Goal: Task Accomplishment & Management: Use online tool/utility

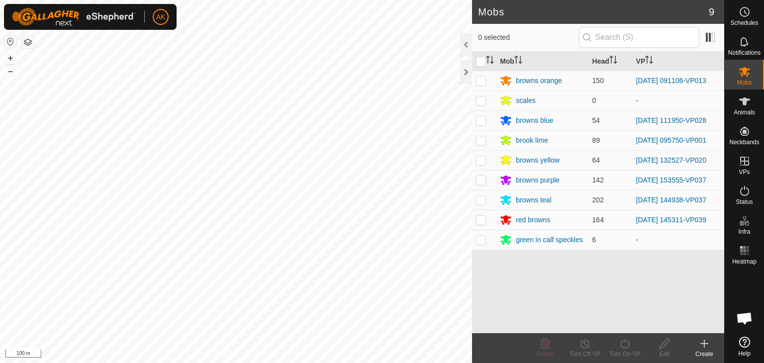
click at [262, 363] on html "AK Schedules Notifications Mobs Animals Neckbands VPs Status Infra Heatmap Help…" at bounding box center [382, 181] width 764 height 363
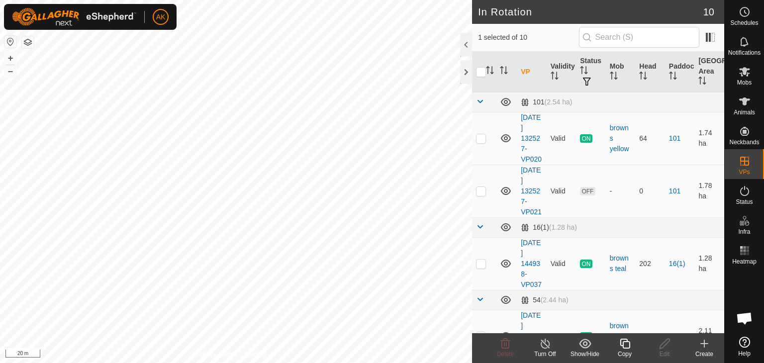
checkbox input "false"
checkbox input "true"
click at [748, 71] on icon at bounding box center [745, 72] width 12 height 12
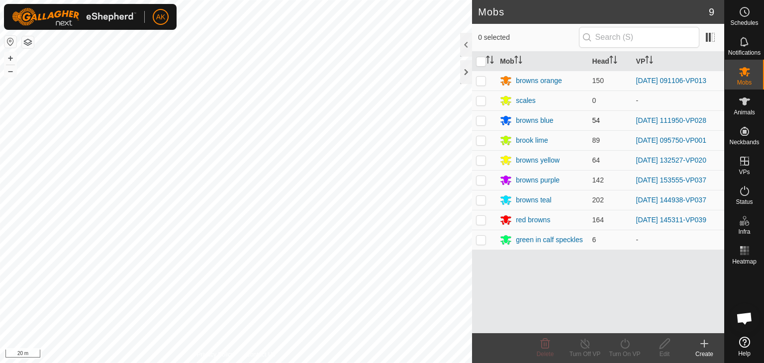
click at [482, 123] on p-checkbox at bounding box center [481, 120] width 10 height 8
checkbox input "true"
click at [623, 339] on icon at bounding box center [625, 344] width 12 height 12
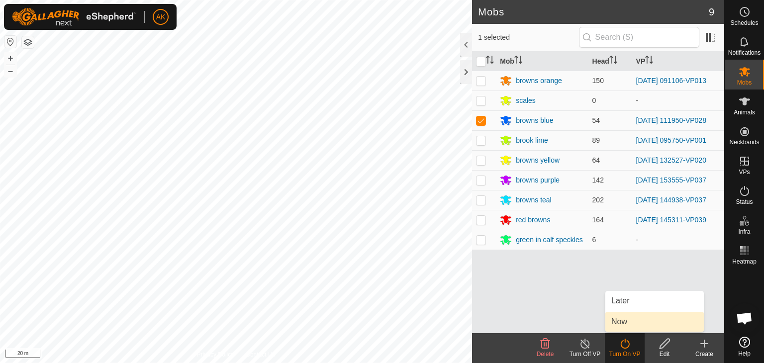
click at [626, 320] on link "Now" at bounding box center [655, 322] width 99 height 20
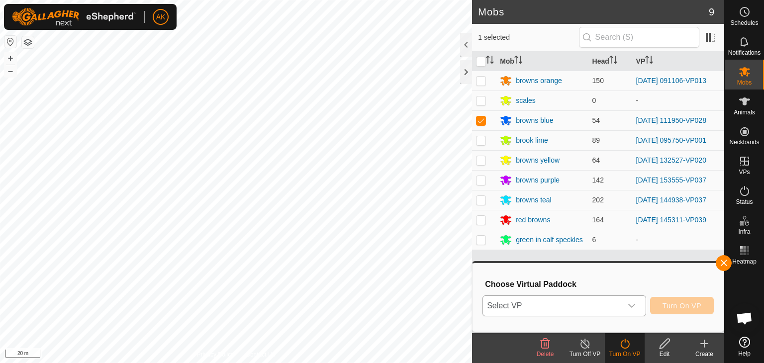
click at [586, 301] on span "Select VP" at bounding box center [552, 306] width 139 height 20
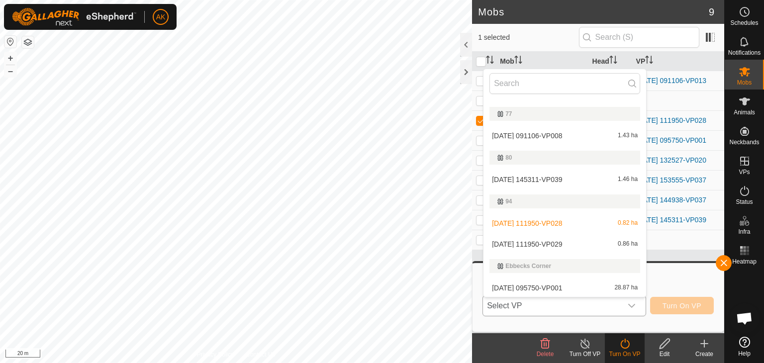
scroll to position [192, 0]
click at [541, 240] on li "[DATE] 111950-VP029 0.86 ha" at bounding box center [565, 243] width 163 height 20
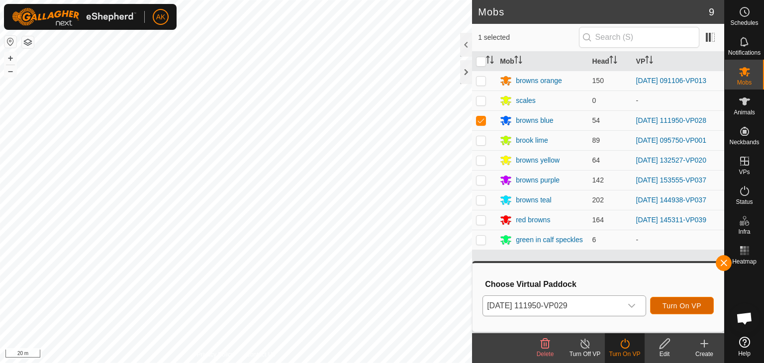
click at [668, 302] on span "Turn On VP" at bounding box center [682, 306] width 39 height 8
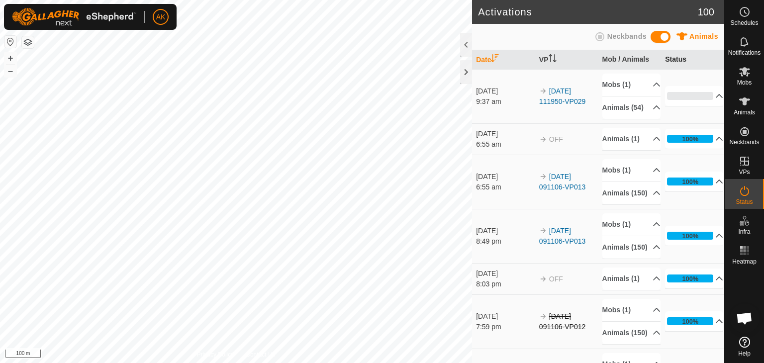
click at [607, 76] on div "Activations 100 Animals Neckbands Date VP Mob / Animals Status [DATE] 9:37 am 2…" at bounding box center [362, 181] width 725 height 363
click at [725, 357] on link "Help" at bounding box center [744, 347] width 39 height 28
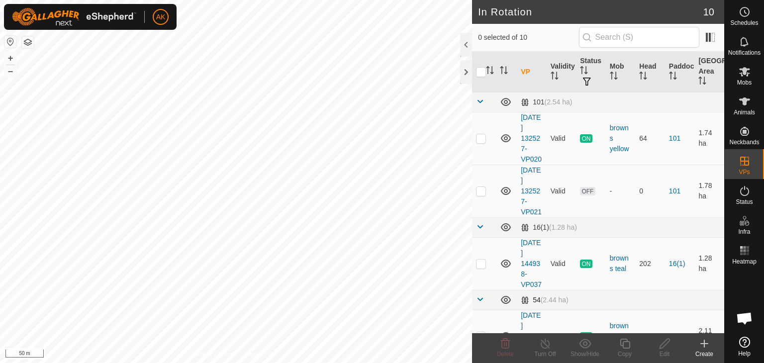
checkbox input "true"
click at [623, 336] on div "Copy" at bounding box center [625, 348] width 40 height 30
checkbox input "true"
click at [625, 345] on icon at bounding box center [625, 344] width 12 height 12
checkbox input "true"
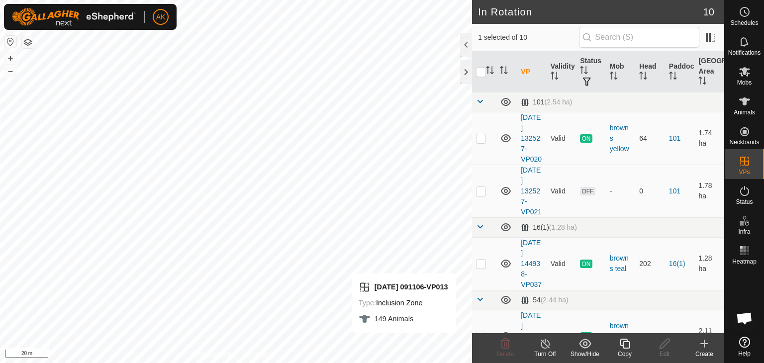
click at [631, 343] on copy-svg-icon at bounding box center [625, 344] width 40 height 12
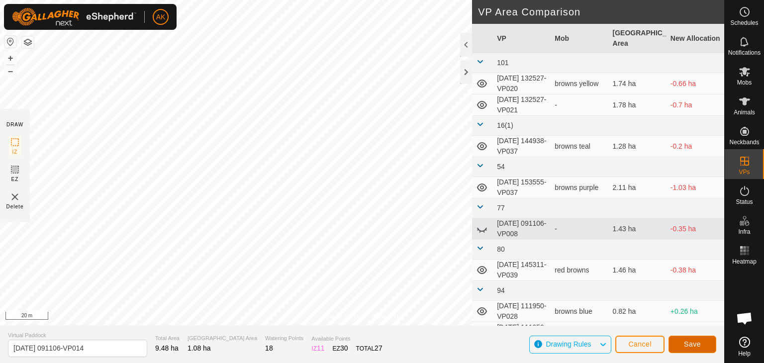
click at [688, 336] on button "Save" at bounding box center [693, 344] width 48 height 17
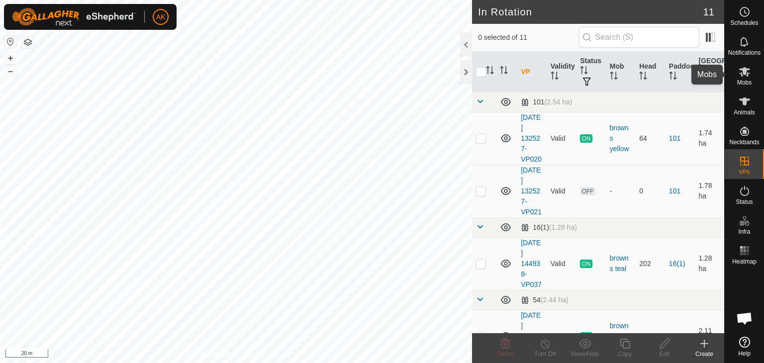
click at [748, 68] on icon at bounding box center [745, 72] width 12 height 12
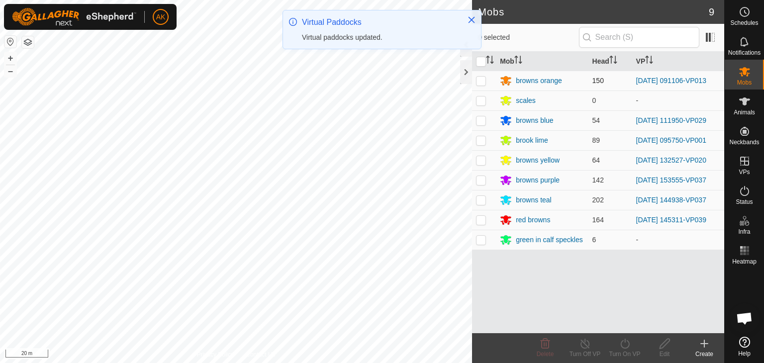
click at [482, 82] on p-checkbox at bounding box center [481, 81] width 10 height 8
checkbox input "true"
click at [623, 339] on icon at bounding box center [625, 344] width 12 height 12
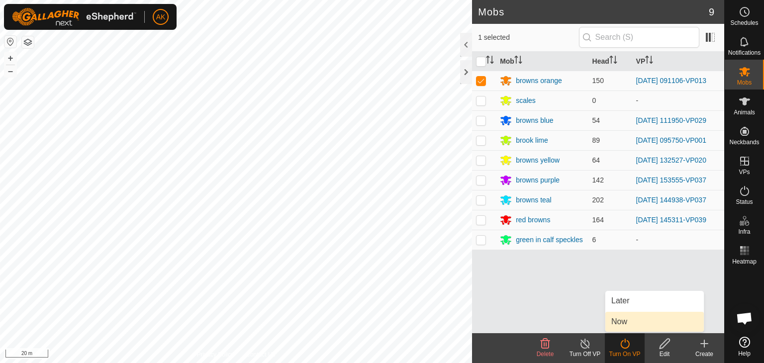
click at [625, 326] on link "Now" at bounding box center [655, 322] width 99 height 20
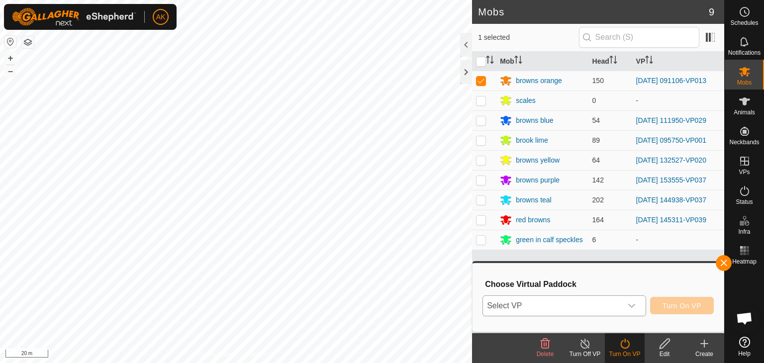
click at [636, 311] on div "dropdown trigger" at bounding box center [632, 306] width 20 height 20
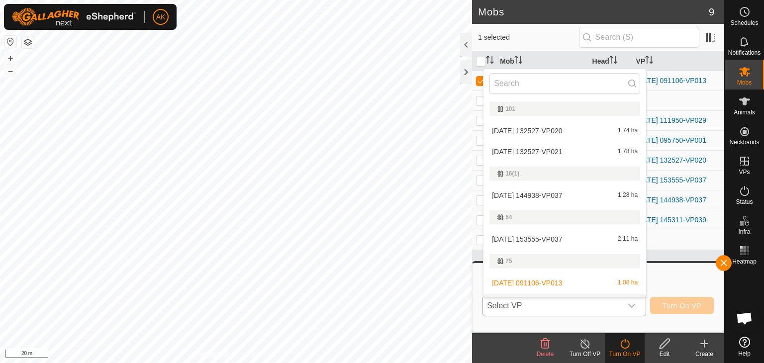
scroll to position [17, 0]
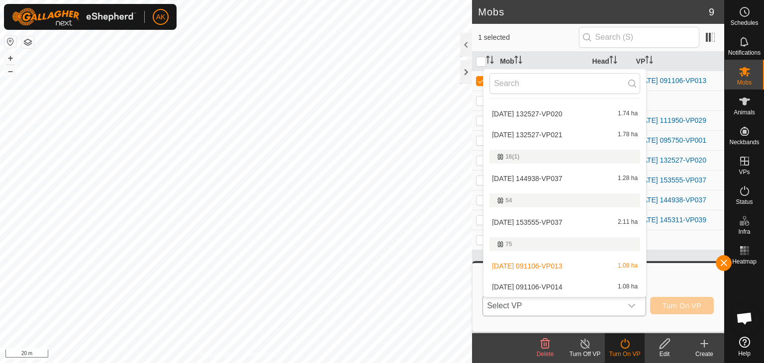
click at [563, 287] on li "[DATE] 091106-VP014 1.08 ha" at bounding box center [565, 287] width 163 height 20
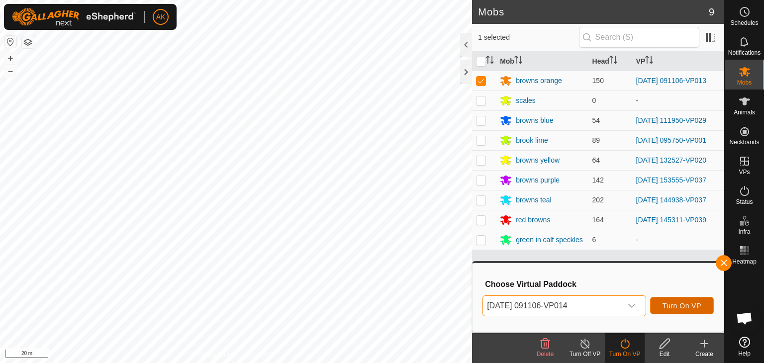
click at [671, 305] on span "Turn On VP" at bounding box center [682, 306] width 39 height 8
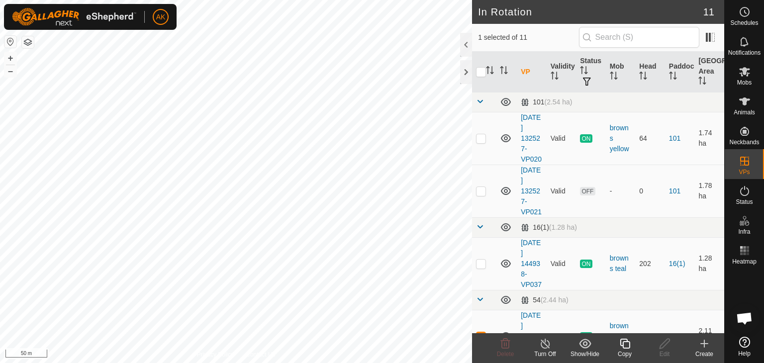
click at [623, 343] on icon at bounding box center [625, 344] width 10 height 10
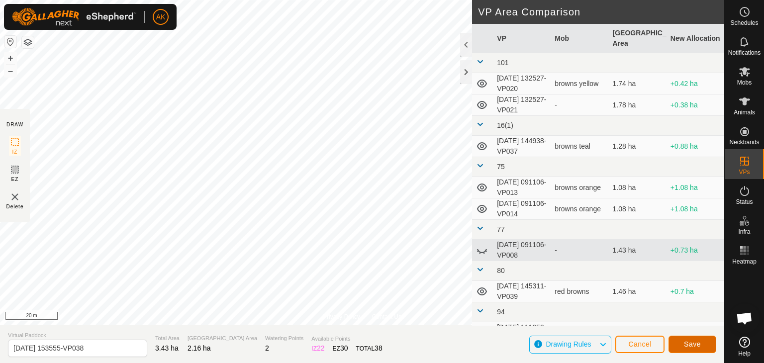
click at [697, 346] on span "Save" at bounding box center [692, 344] width 17 height 8
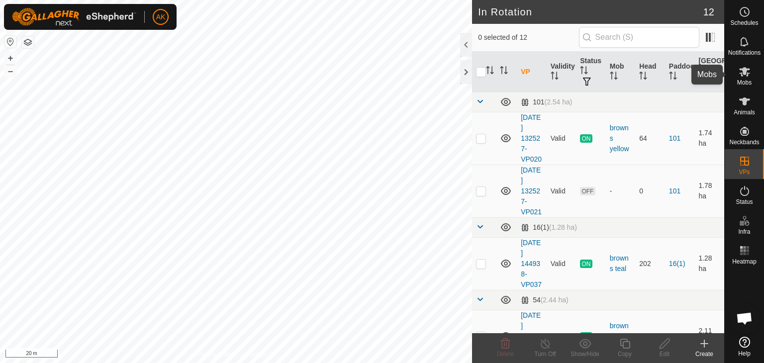
click at [743, 69] on icon at bounding box center [745, 71] width 11 height 9
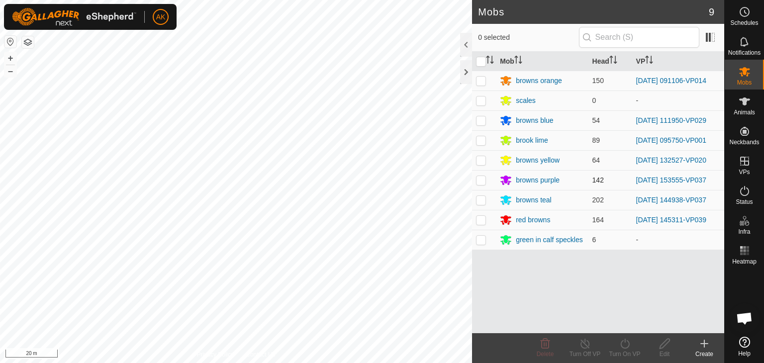
click at [485, 182] on p-checkbox at bounding box center [481, 180] width 10 height 8
checkbox input "true"
click at [624, 346] on icon at bounding box center [625, 344] width 12 height 12
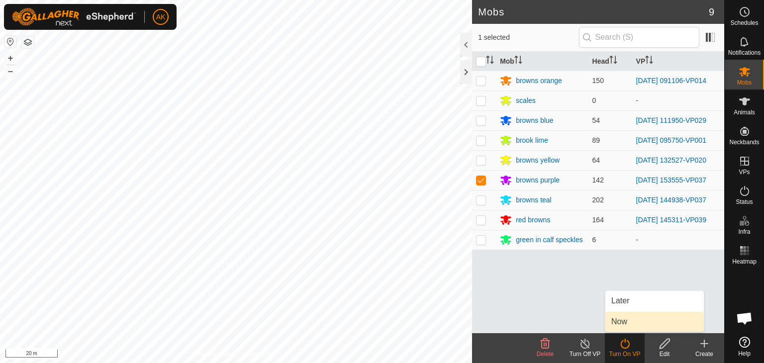
click at [630, 325] on link "Now" at bounding box center [655, 322] width 99 height 20
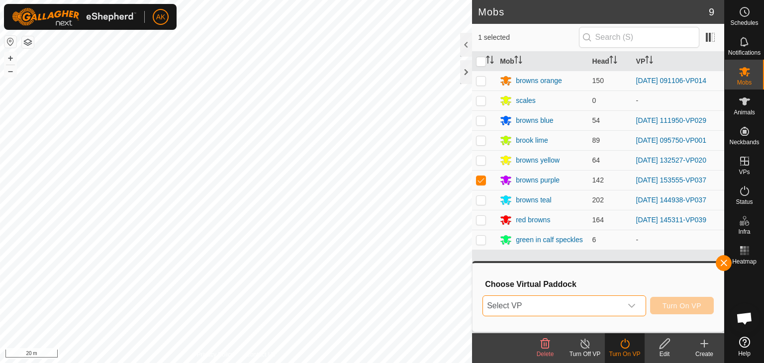
click at [599, 309] on span "Select VP" at bounding box center [552, 306] width 139 height 20
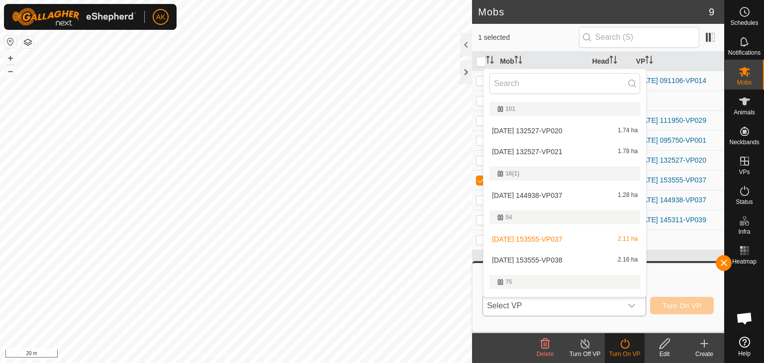
scroll to position [17, 0]
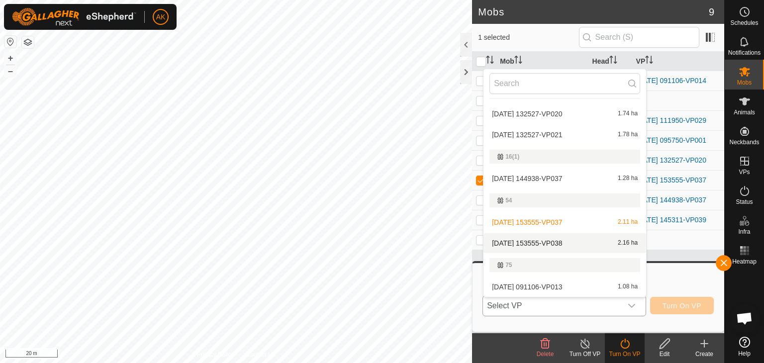
click at [568, 243] on li "[DATE] 153555-VP038 2.16 ha" at bounding box center [565, 243] width 163 height 20
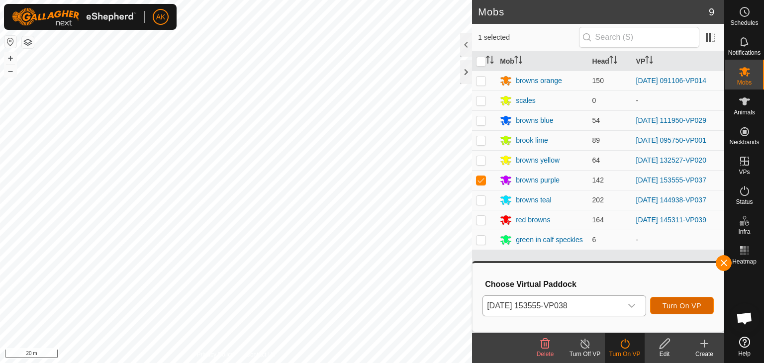
click at [668, 310] on button "Turn On VP" at bounding box center [682, 305] width 64 height 17
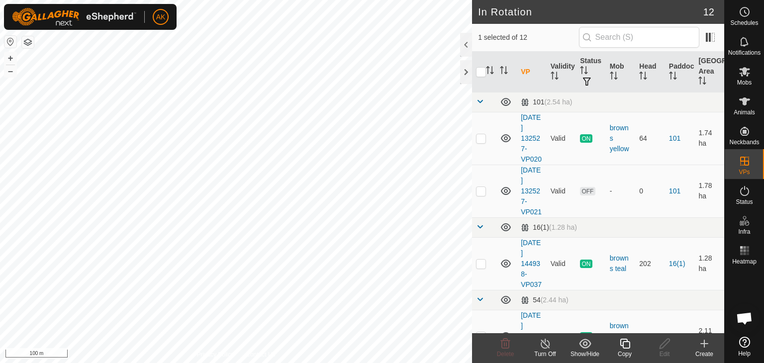
click at [625, 348] on icon at bounding box center [625, 344] width 10 height 10
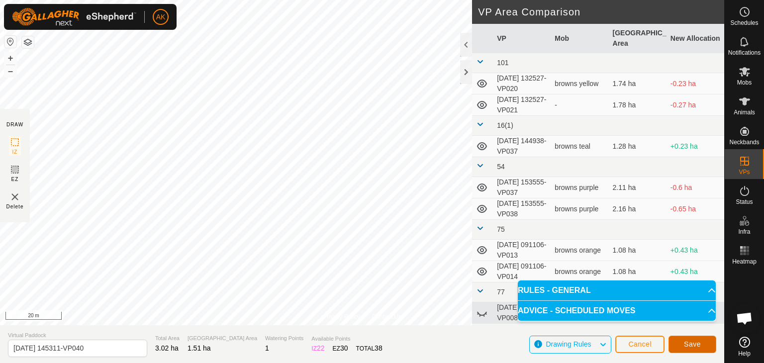
click at [680, 343] on button "Save" at bounding box center [693, 344] width 48 height 17
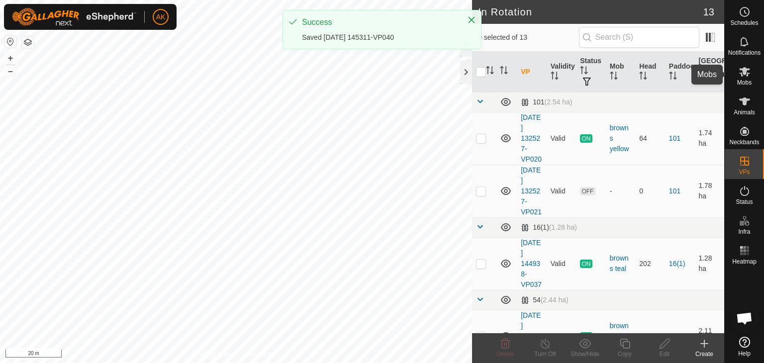
click at [741, 74] on icon at bounding box center [745, 72] width 12 height 12
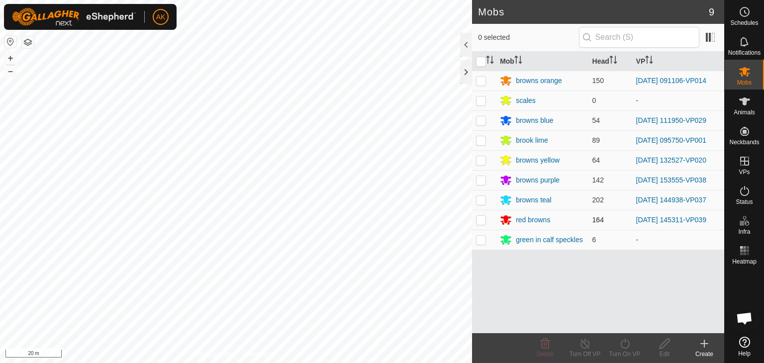
click at [480, 216] on p-checkbox at bounding box center [481, 220] width 10 height 8
checkbox input "true"
click at [619, 345] on icon at bounding box center [625, 344] width 12 height 12
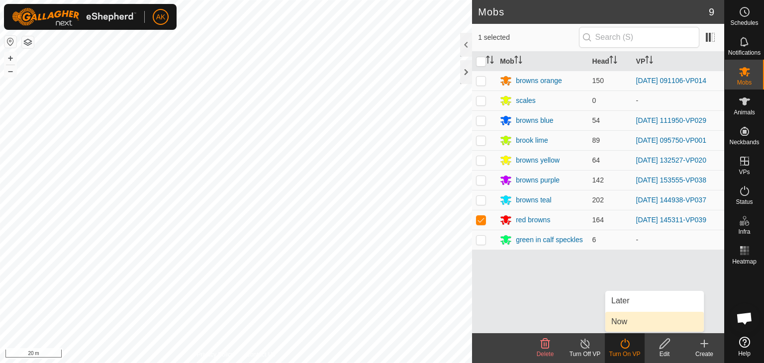
click at [634, 324] on link "Now" at bounding box center [655, 322] width 99 height 20
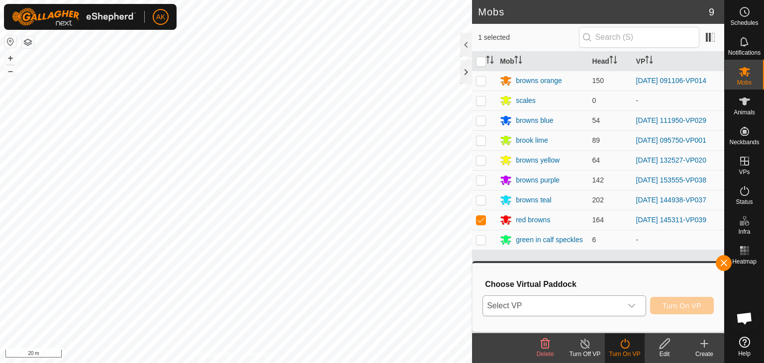
click at [605, 305] on span "Select VP" at bounding box center [552, 306] width 139 height 20
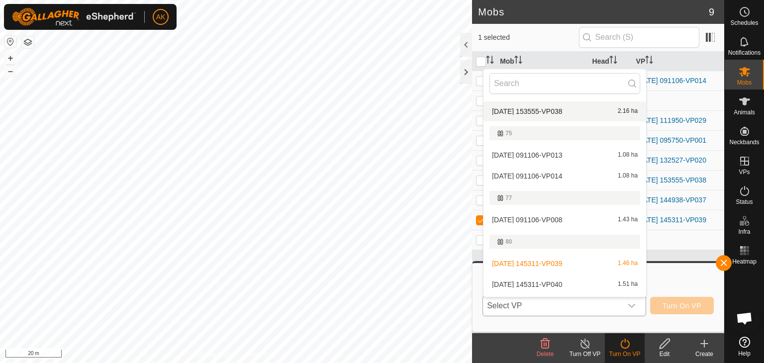
scroll to position [166, 0]
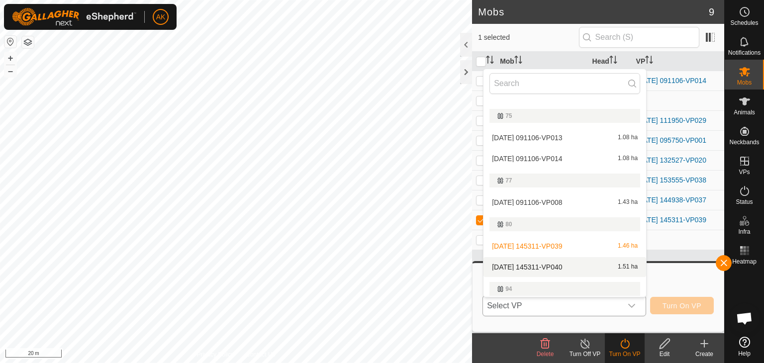
click at [551, 263] on li "[DATE] 145311-VP040 1.51 ha" at bounding box center [565, 267] width 163 height 20
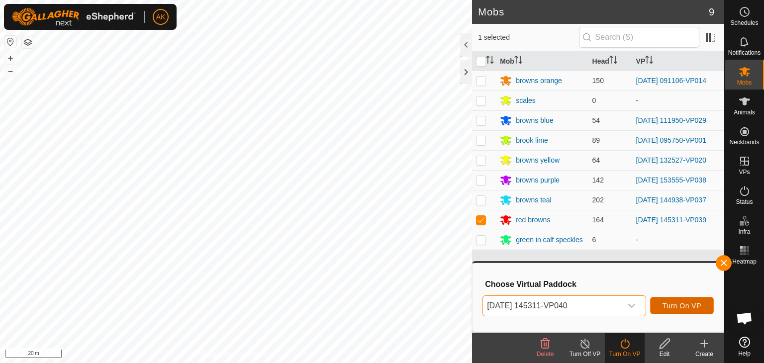
click at [676, 305] on span "Turn On VP" at bounding box center [682, 306] width 39 height 8
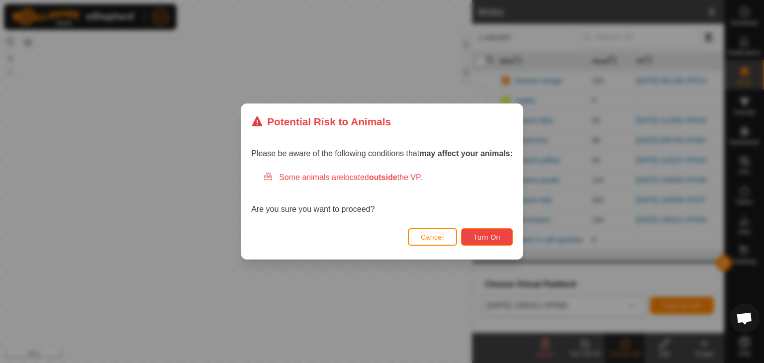
click at [495, 239] on span "Turn On" at bounding box center [487, 237] width 27 height 8
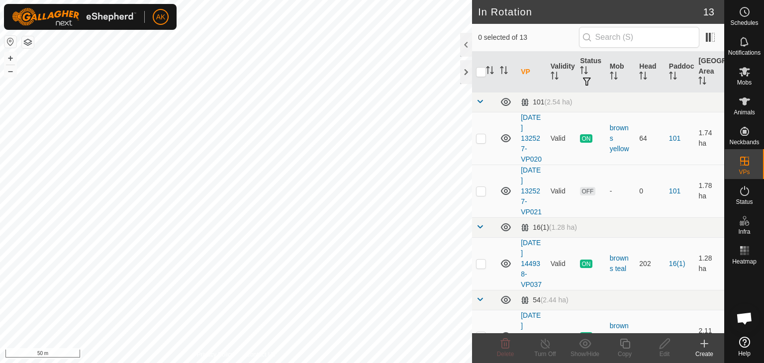
checkbox input "true"
click at [626, 340] on icon at bounding box center [625, 344] width 12 height 12
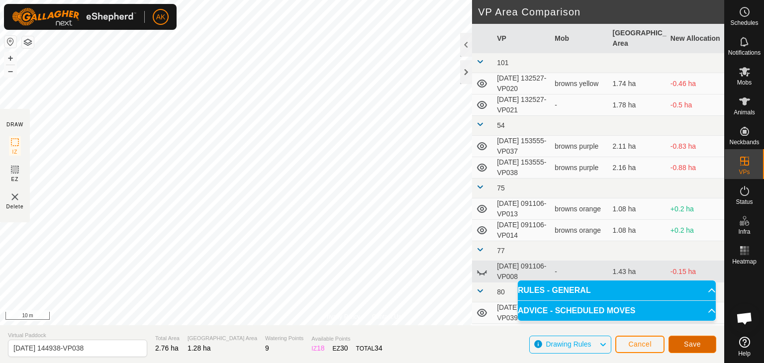
click at [692, 340] on span "Save" at bounding box center [692, 344] width 17 height 8
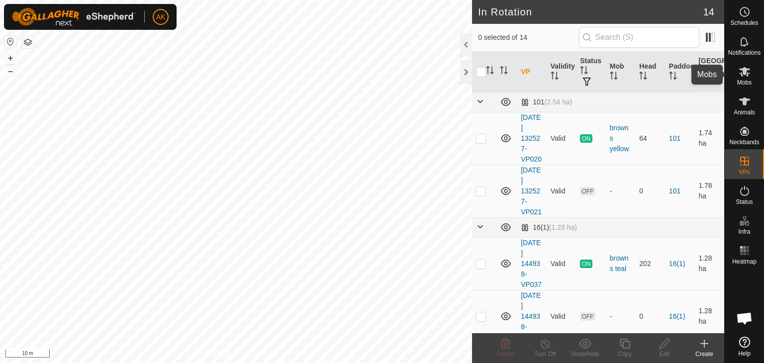
click at [743, 75] on icon at bounding box center [745, 71] width 11 height 9
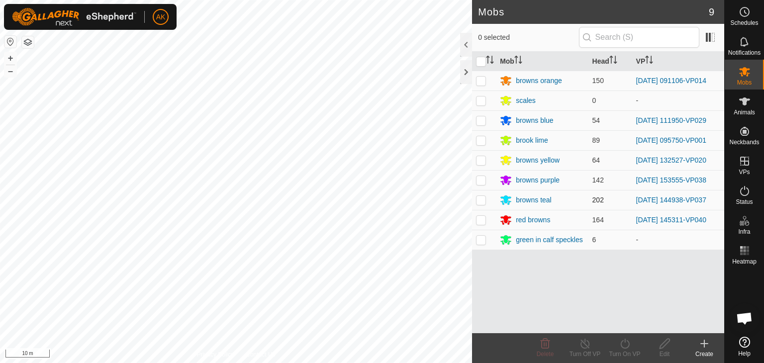
click at [483, 203] on p-checkbox at bounding box center [481, 200] width 10 height 8
checkbox input "true"
click at [627, 343] on icon at bounding box center [625, 344] width 12 height 12
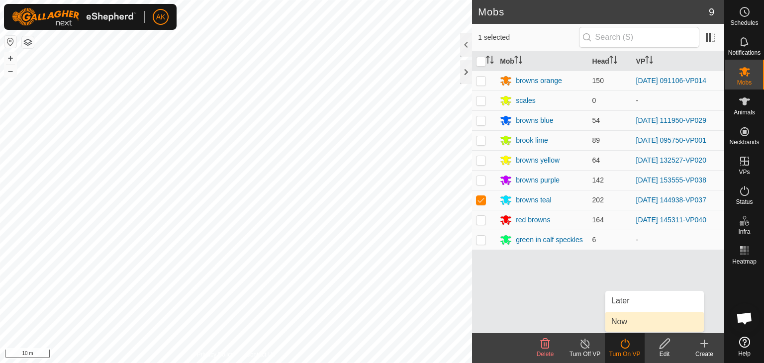
click at [626, 318] on link "Now" at bounding box center [655, 322] width 99 height 20
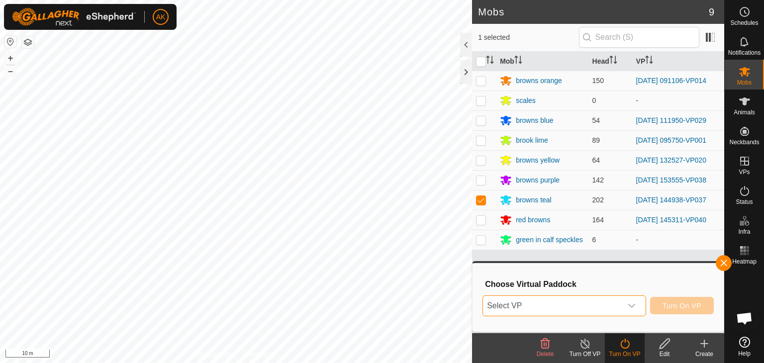
click at [593, 303] on span "Select VP" at bounding box center [552, 306] width 139 height 20
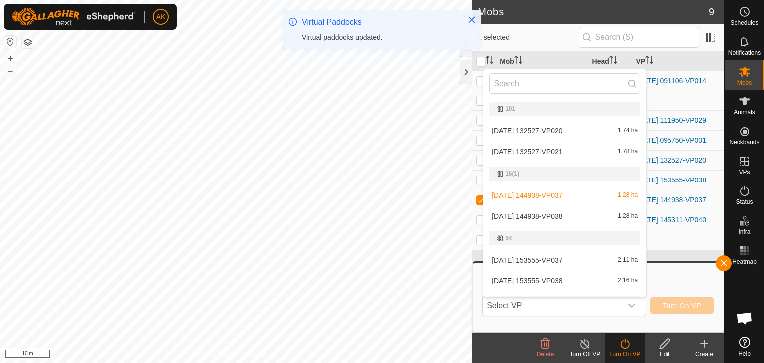
click at [561, 213] on li "[DATE] 144938-VP038 1.28 ha" at bounding box center [565, 217] width 163 height 20
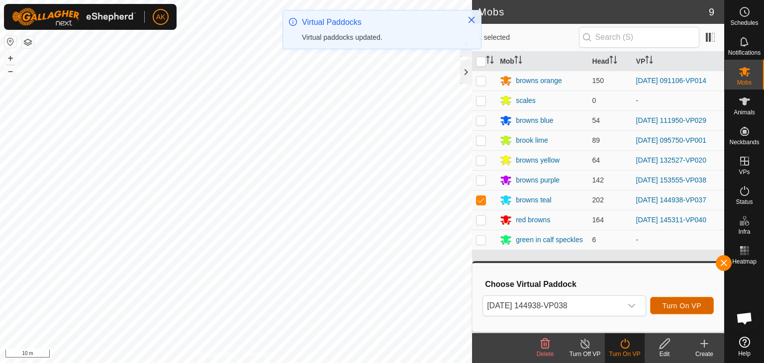
click at [684, 309] on span "Turn On VP" at bounding box center [682, 306] width 39 height 8
